Goal: Information Seeking & Learning: Check status

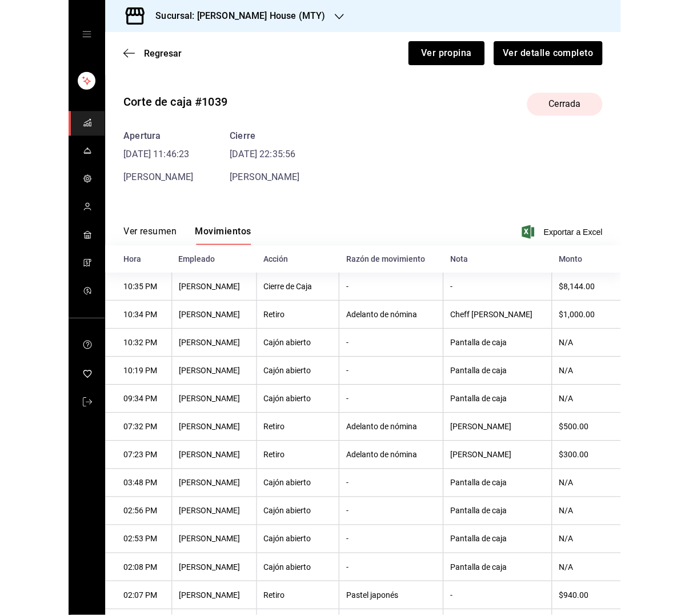
scroll to position [63, 0]
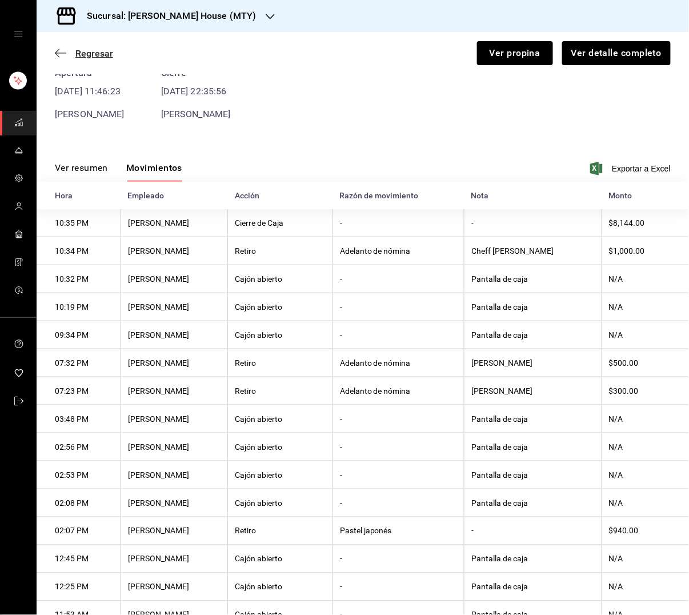
click at [85, 53] on span "Regresar" at bounding box center [94, 53] width 38 height 11
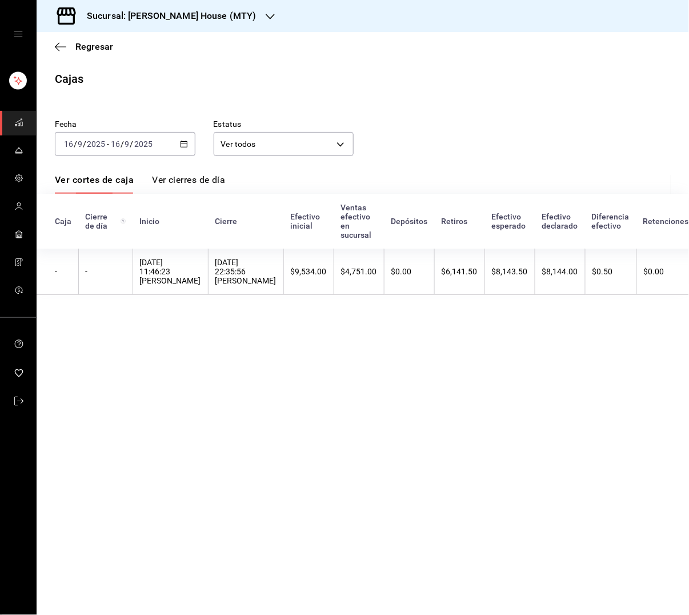
click at [187, 16] on h3 "Sucursal: [PERSON_NAME] House (MTY)" at bounding box center [167, 16] width 179 height 14
click at [82, 73] on span "[PERSON_NAME] Tiger (MTY)" at bounding box center [99, 75] width 106 height 12
click at [19, 121] on icon "mailbox folders" at bounding box center [18, 122] width 9 height 9
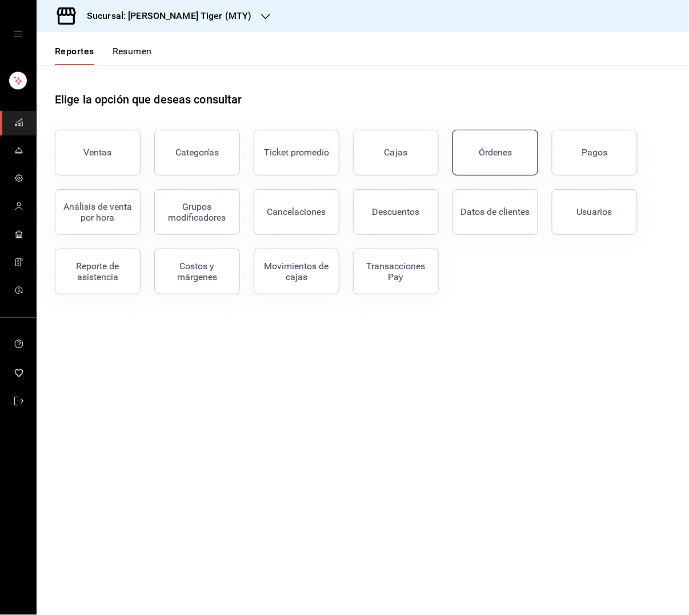
click at [494, 155] on div "Órdenes" at bounding box center [495, 152] width 33 height 11
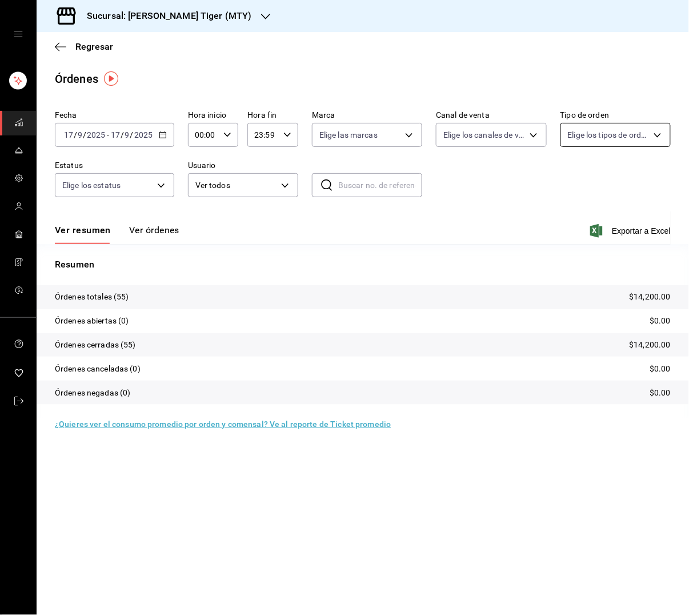
click at [551, 129] on body "Sucursal: [PERSON_NAME] Tiger (MTY) Regresar Órdenes Fecha [DATE] [DATE] - [DAT…" at bounding box center [344, 307] width 689 height 615
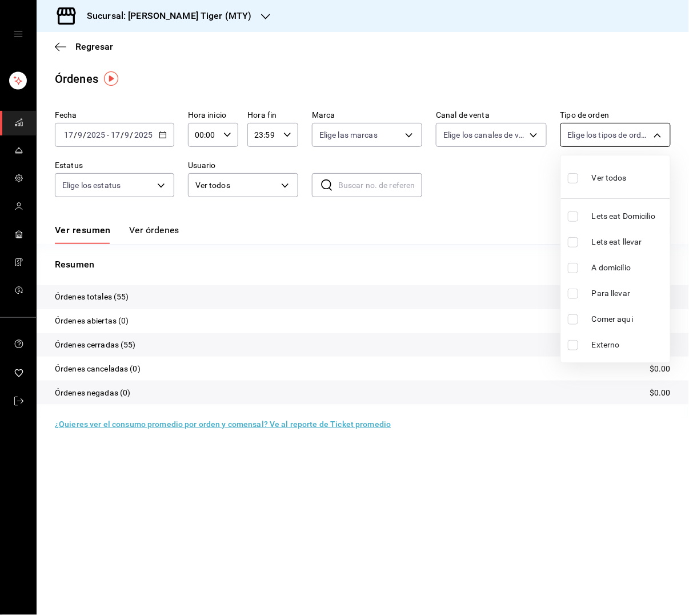
click at [551, 129] on div at bounding box center [344, 307] width 689 height 615
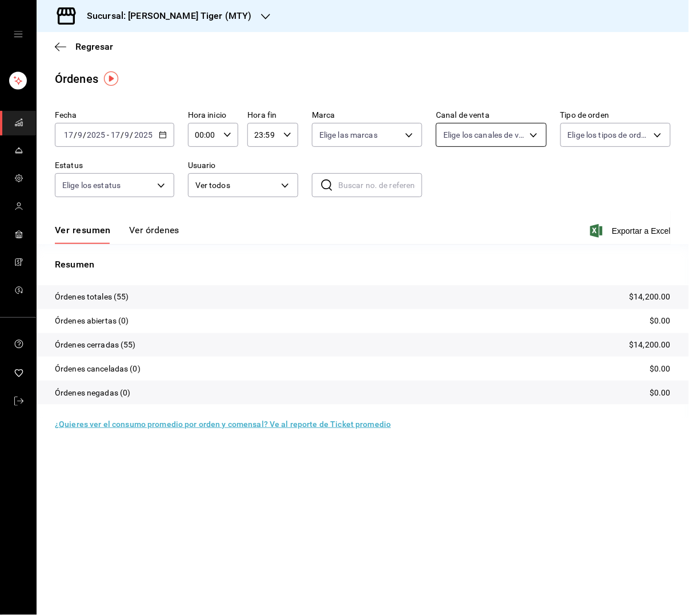
click at [512, 136] on body "Sucursal: [PERSON_NAME] Tiger (MTY) Regresar Órdenes Fecha [DATE] [DATE] - [DAT…" at bounding box center [344, 307] width 689 height 615
click at [512, 136] on div at bounding box center [344, 307] width 689 height 615
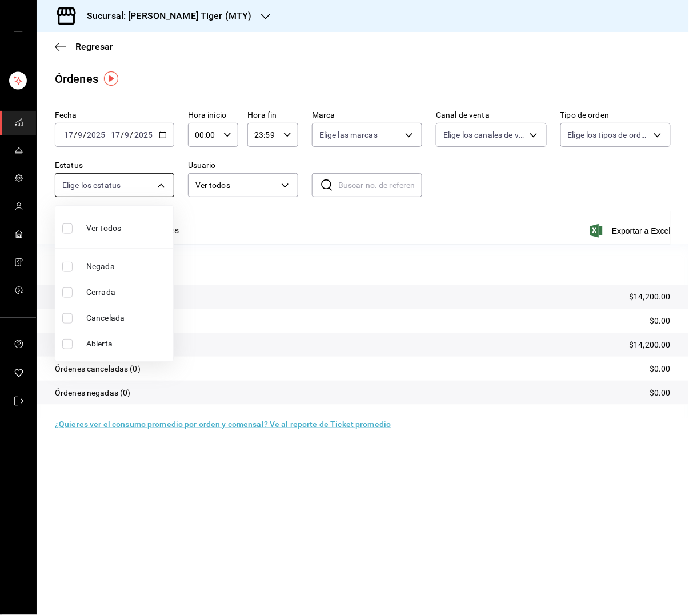
click at [159, 186] on body "Sucursal: [PERSON_NAME] Tiger (MTY) Regresar Órdenes Fecha [DATE] [DATE] - [DAT…" at bounding box center [344, 307] width 689 height 615
click at [159, 186] on div at bounding box center [344, 307] width 689 height 615
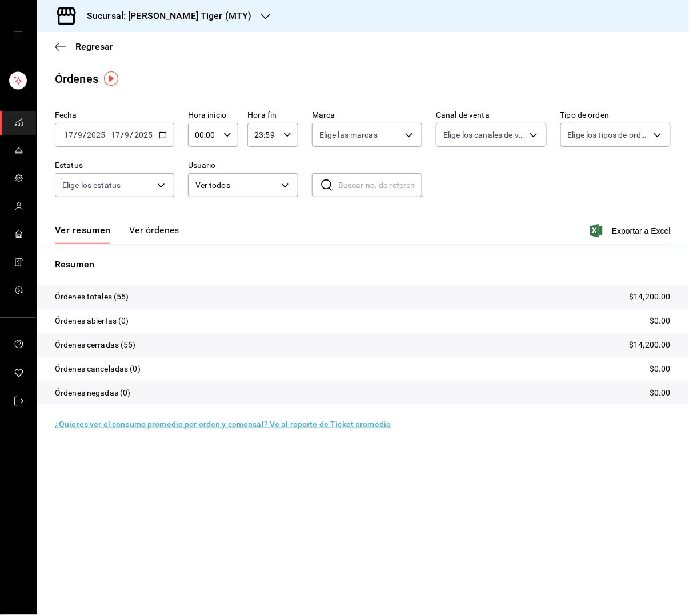
click at [163, 227] on button "Ver órdenes" at bounding box center [154, 234] width 50 height 19
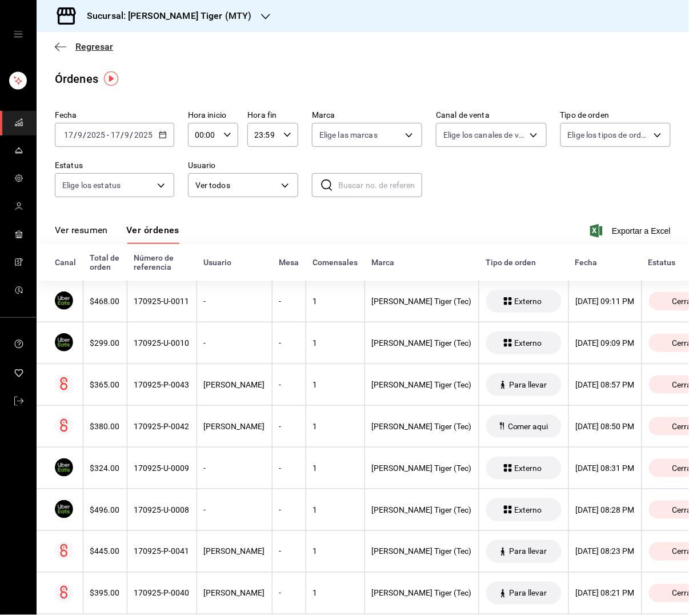
click at [85, 46] on span "Regresar" at bounding box center [94, 46] width 38 height 11
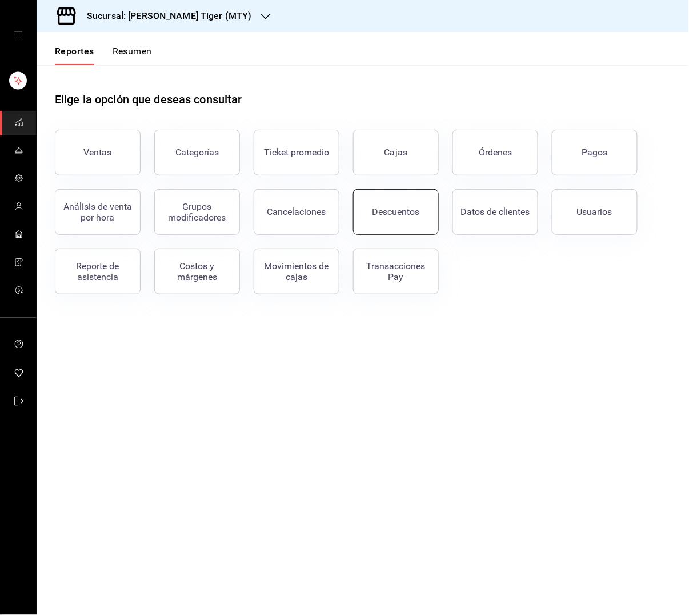
click at [383, 211] on div "Descuentos" at bounding box center [396, 211] width 47 height 11
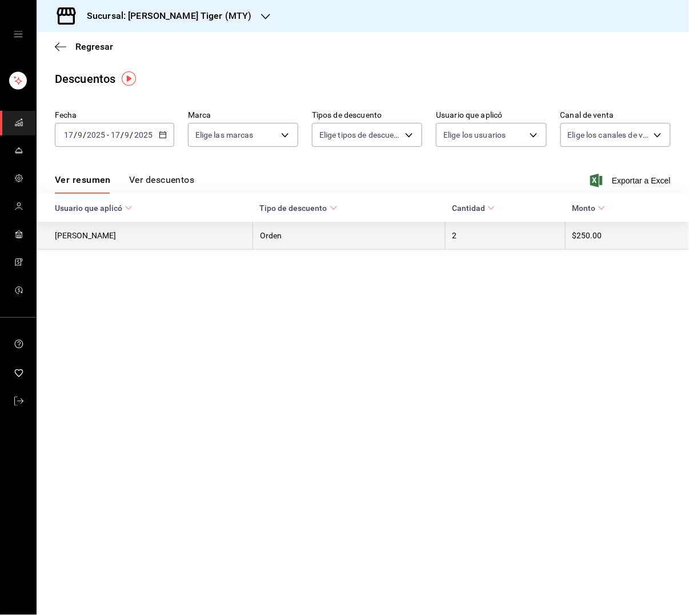
click at [191, 231] on th "[PERSON_NAME]" at bounding box center [145, 236] width 217 height 28
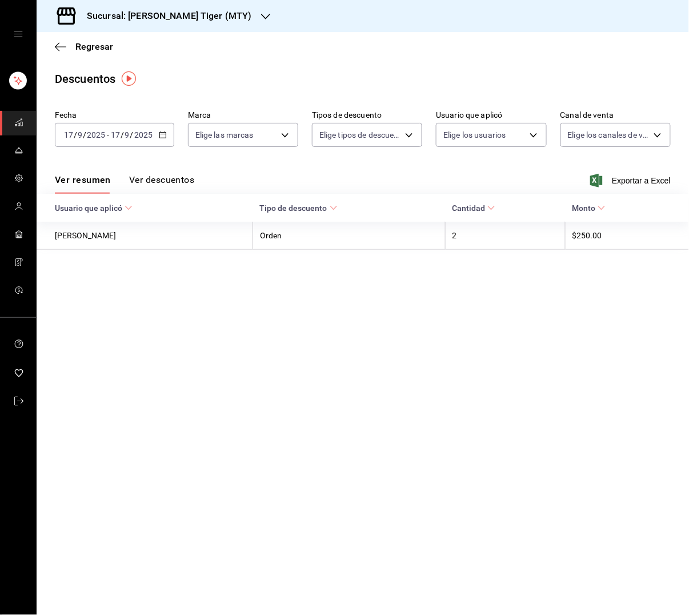
click at [159, 177] on button "Ver descuentos" at bounding box center [161, 183] width 65 height 19
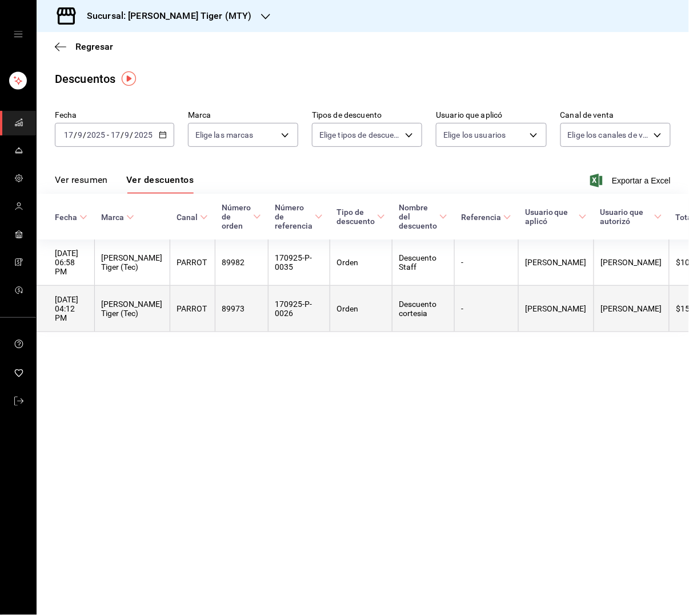
click at [442, 314] on th "Descuento cortesia" at bounding box center [423, 309] width 62 height 46
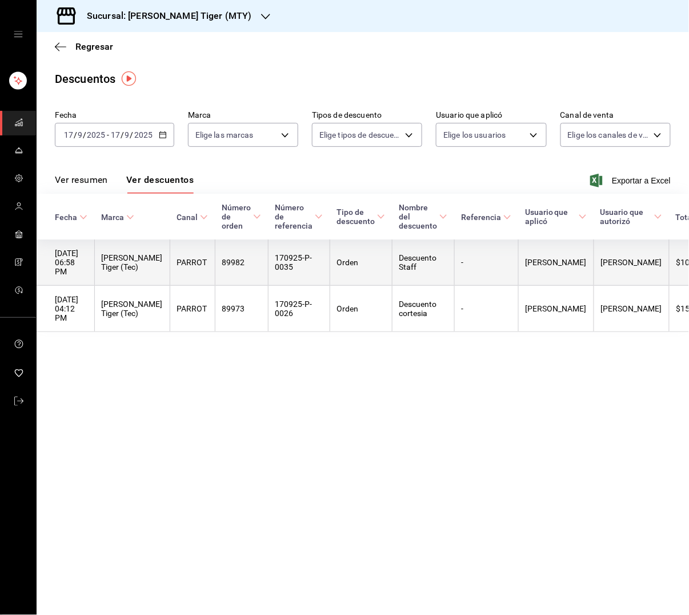
click at [170, 263] on th "PARROT" at bounding box center [192, 262] width 45 height 46
click at [224, 263] on th "89982" at bounding box center [241, 262] width 53 height 46
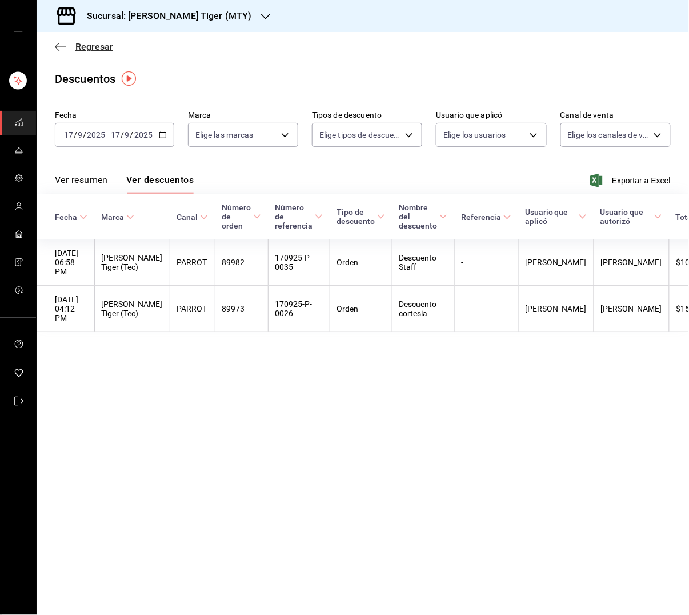
click at [97, 48] on span "Regresar" at bounding box center [94, 46] width 38 height 11
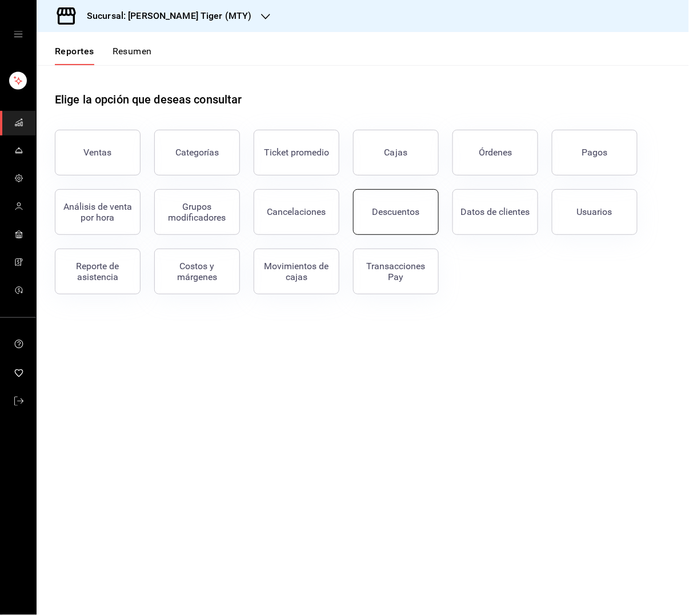
click at [392, 200] on button "Descuentos" at bounding box center [396, 212] width 86 height 46
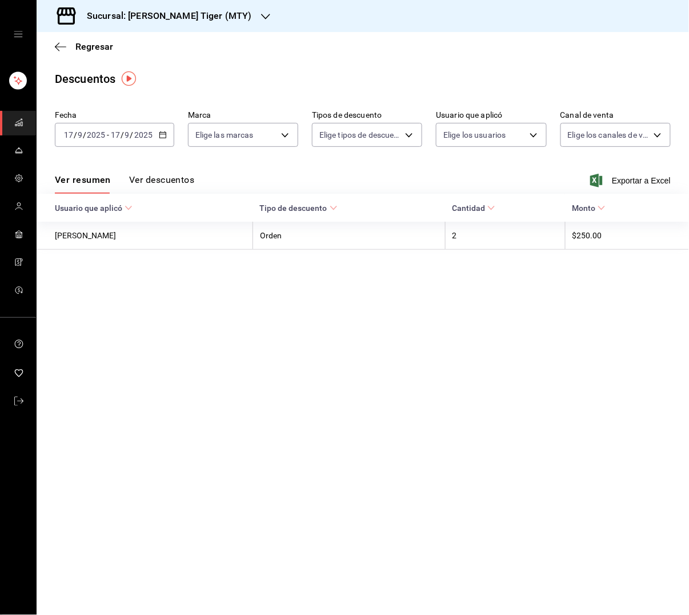
click at [179, 179] on button "Ver descuentos" at bounding box center [161, 183] width 65 height 19
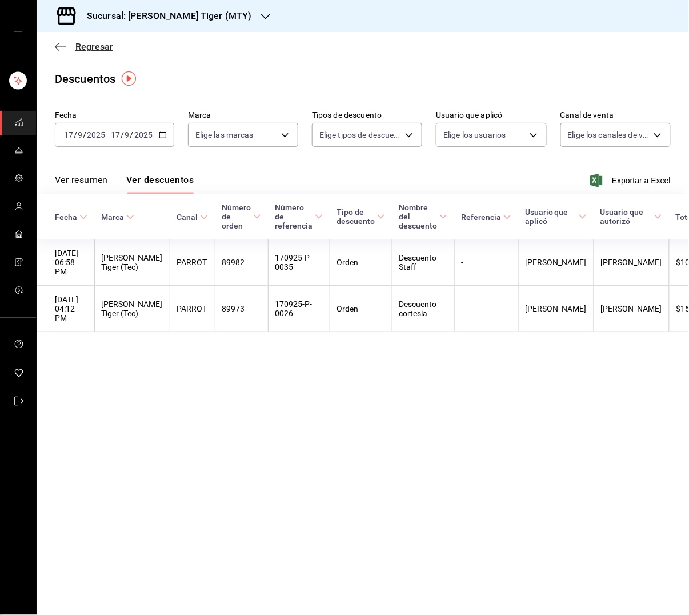
click at [101, 42] on span "Regresar" at bounding box center [94, 46] width 38 height 11
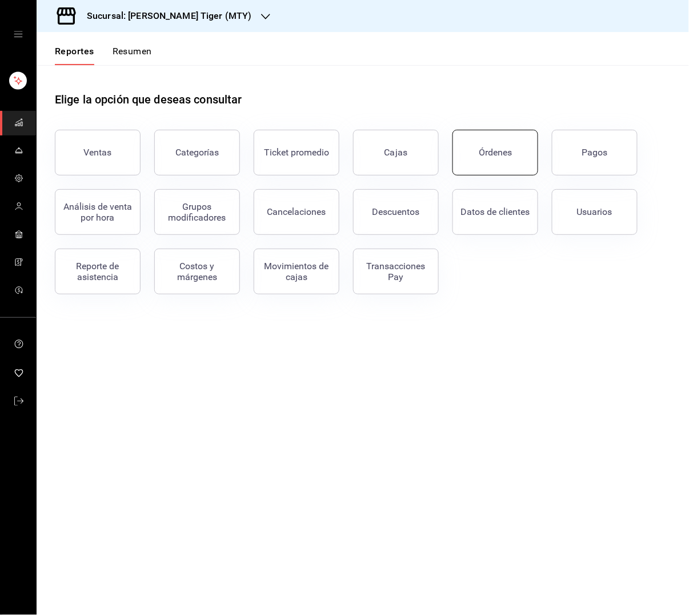
click at [506, 150] on div "Órdenes" at bounding box center [495, 152] width 33 height 11
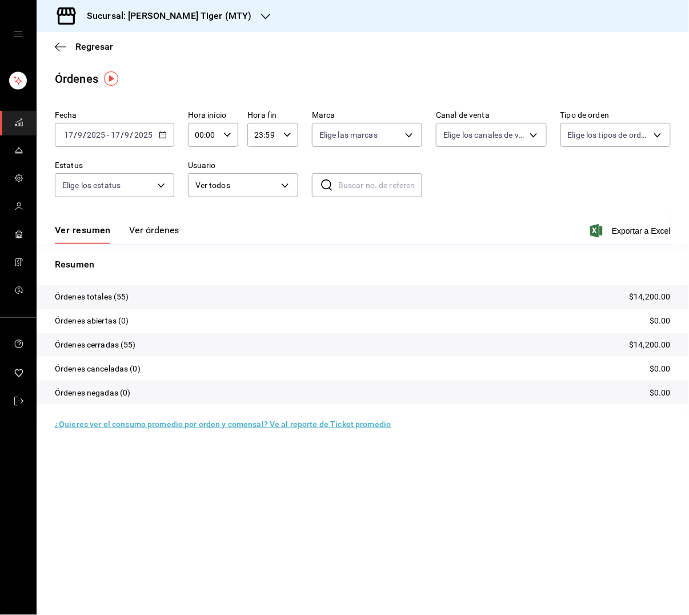
click at [154, 225] on button "Ver órdenes" at bounding box center [154, 234] width 50 height 19
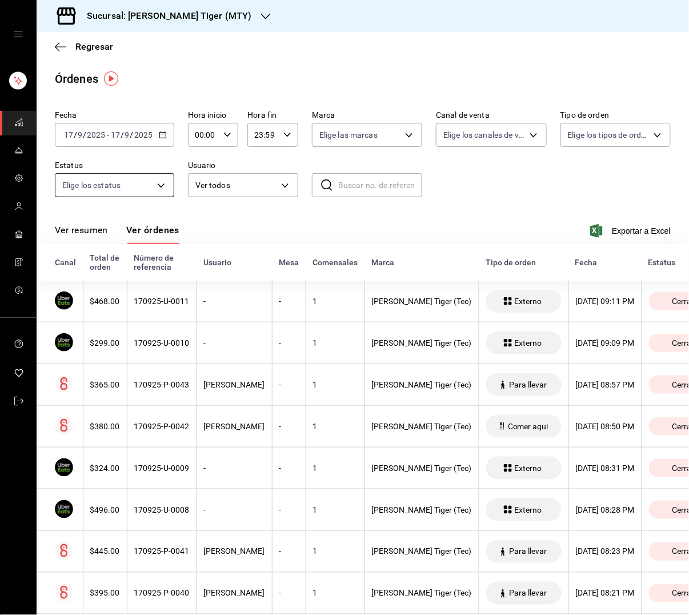
click at [142, 187] on body "Sucursal: [PERSON_NAME] Tiger (MTY) Regresar Órdenes Fecha [DATE] [DATE] - [DAT…" at bounding box center [344, 307] width 689 height 615
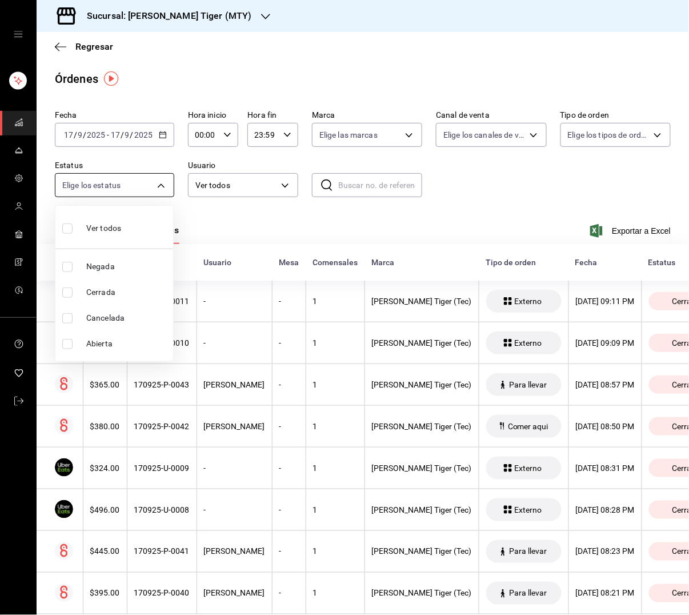
click at [142, 187] on div at bounding box center [344, 307] width 689 height 615
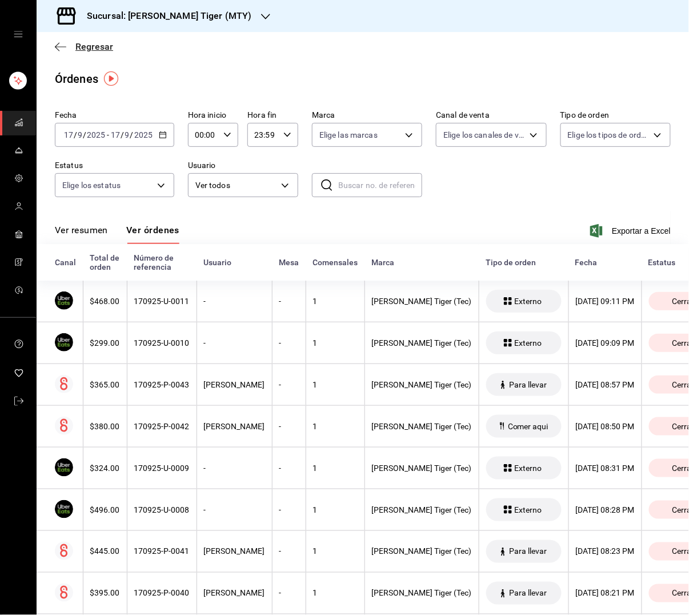
click at [86, 49] on span "Regresar" at bounding box center [94, 46] width 38 height 11
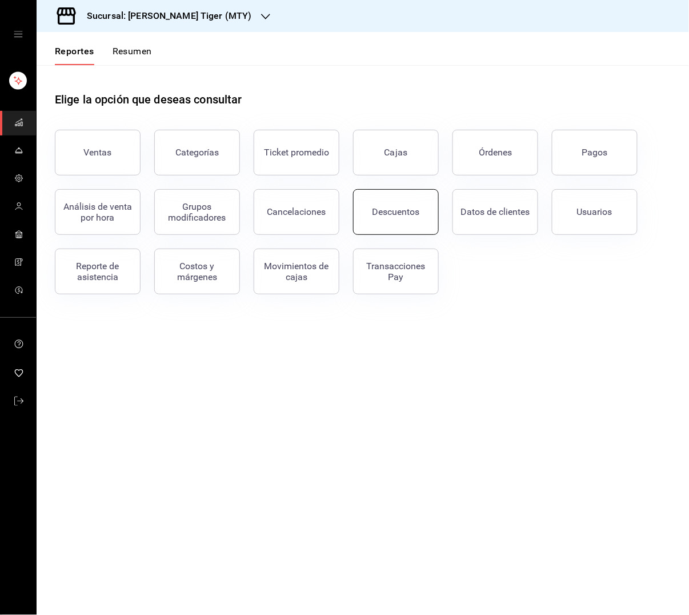
click at [398, 206] on button "Descuentos" at bounding box center [396, 212] width 86 height 46
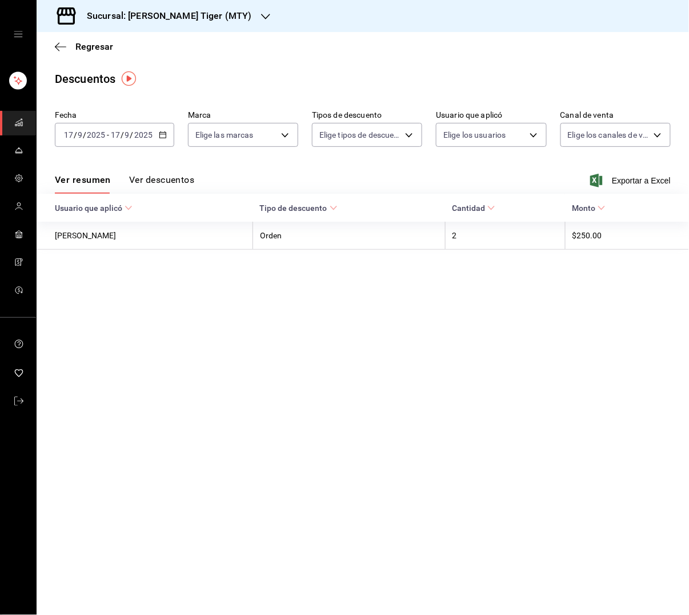
click at [179, 178] on button "Ver descuentos" at bounding box center [161, 183] width 65 height 19
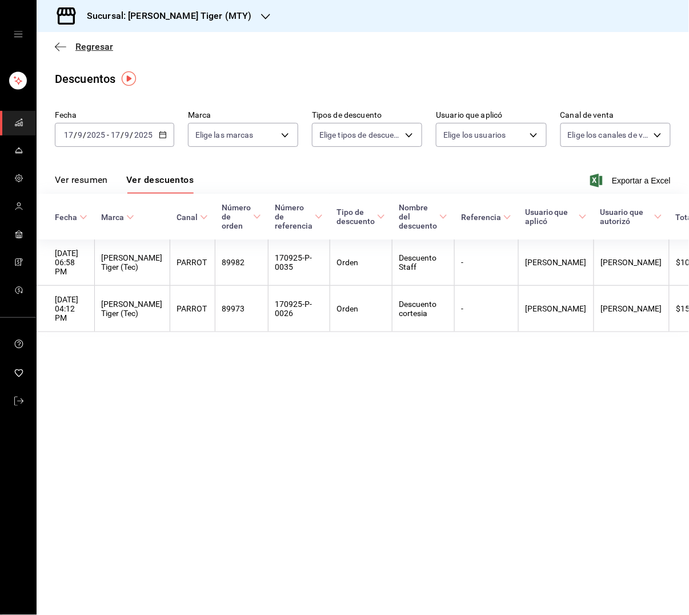
click at [90, 45] on span "Regresar" at bounding box center [94, 46] width 38 height 11
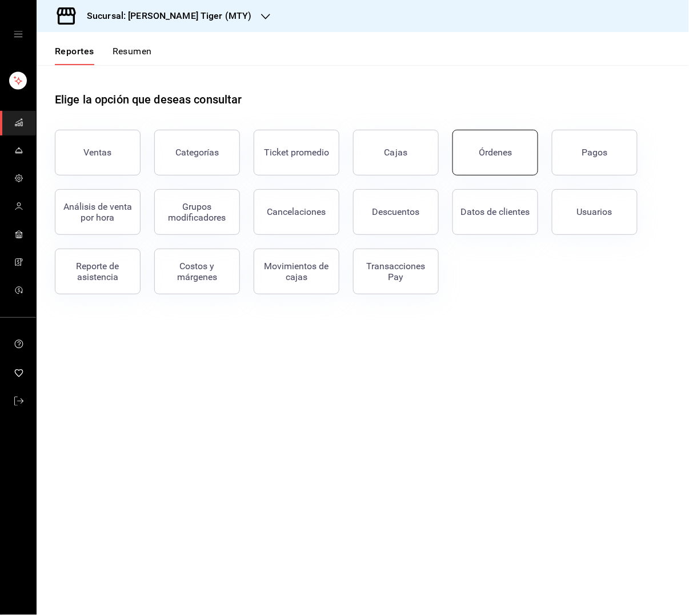
click at [505, 163] on button "Órdenes" at bounding box center [496, 153] width 86 height 46
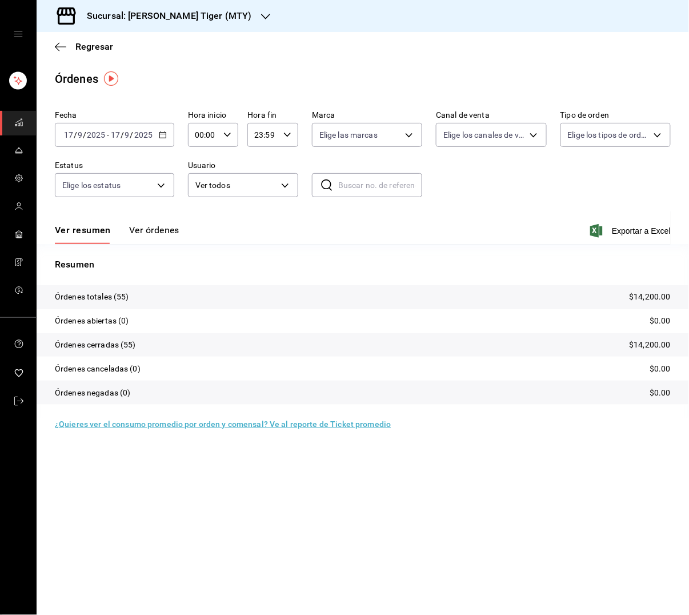
click at [150, 225] on button "Ver órdenes" at bounding box center [154, 234] width 50 height 19
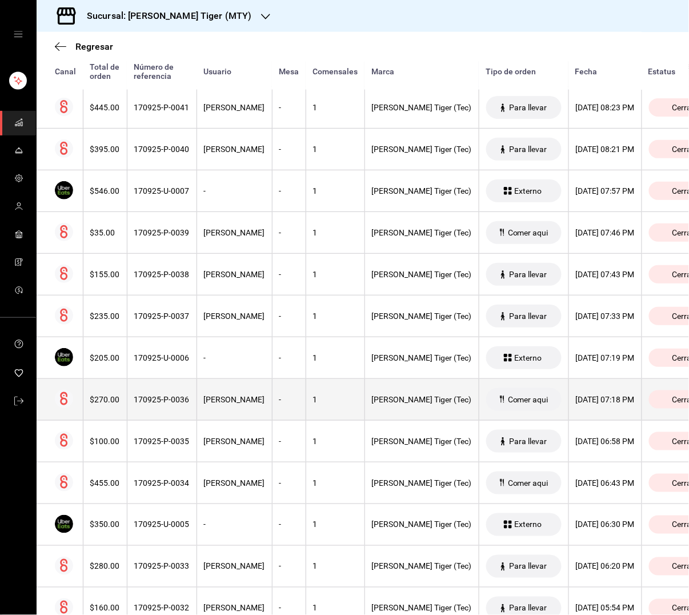
scroll to position [478, 0]
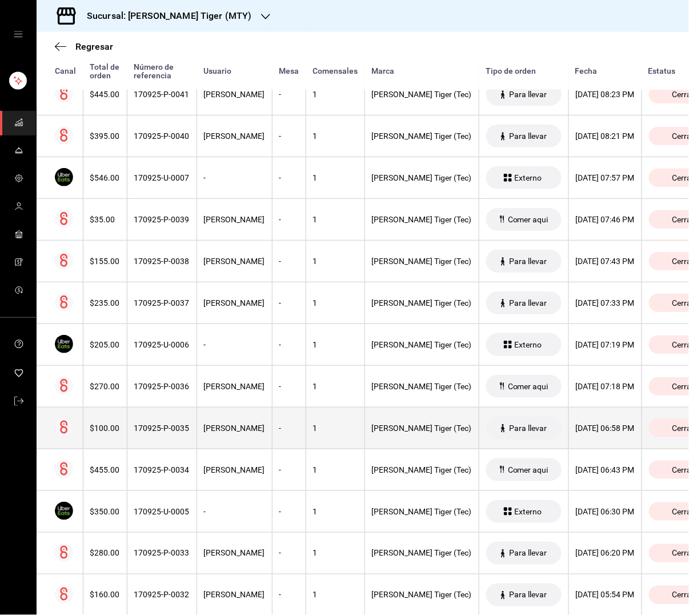
click at [167, 433] on div "170925-P-0035" at bounding box center [161, 428] width 55 height 9
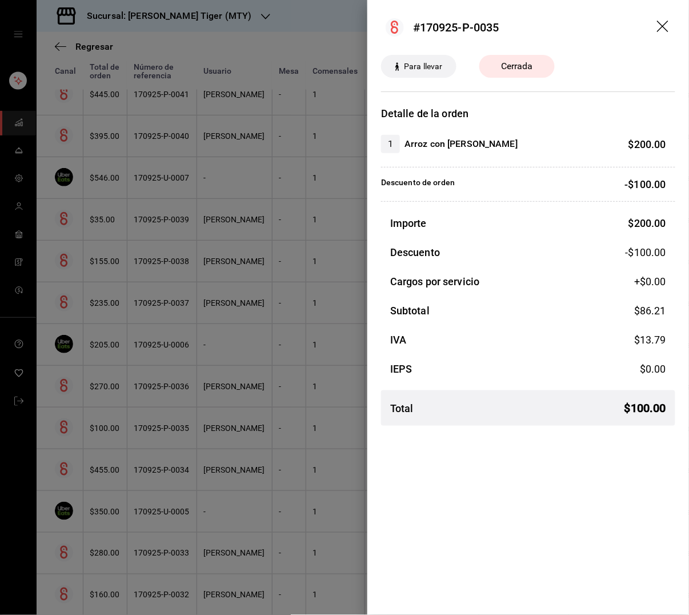
click at [551, 26] on icon "drag" at bounding box center [664, 28] width 14 height 14
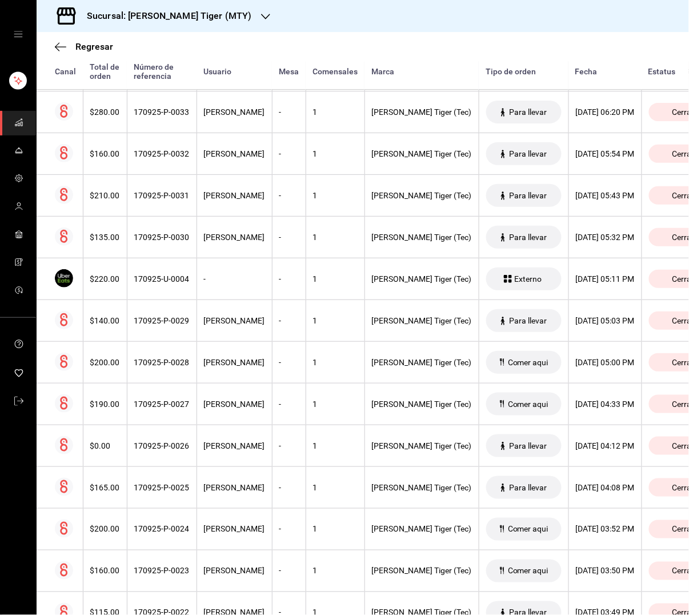
scroll to position [924, 0]
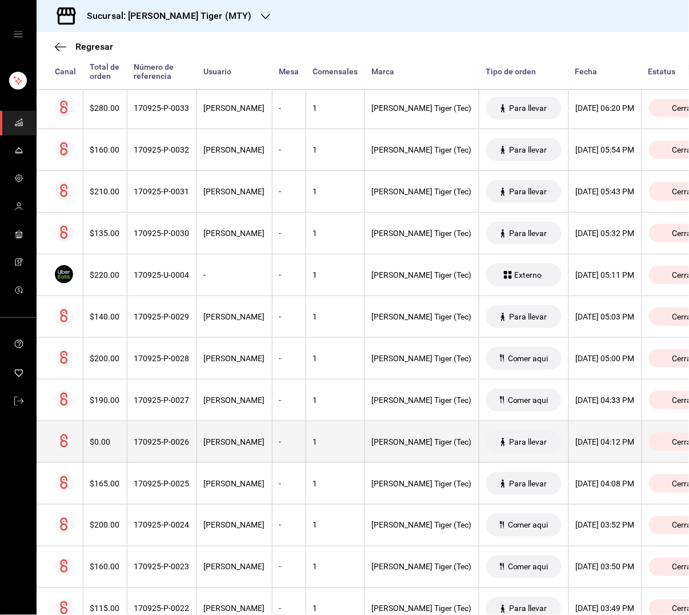
click at [179, 452] on th "170925-P-0026" at bounding box center [162, 442] width 70 height 42
